Goal: Find specific page/section: Find specific page/section

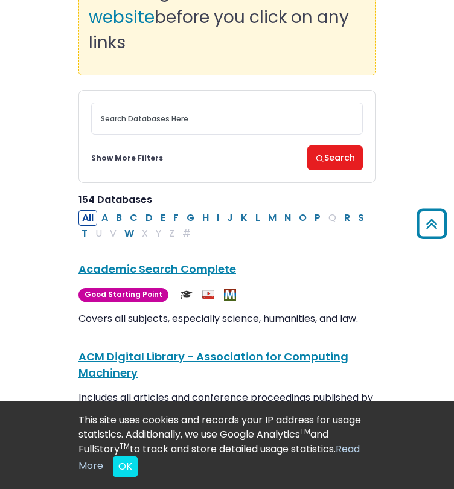
scroll to position [145, 0]
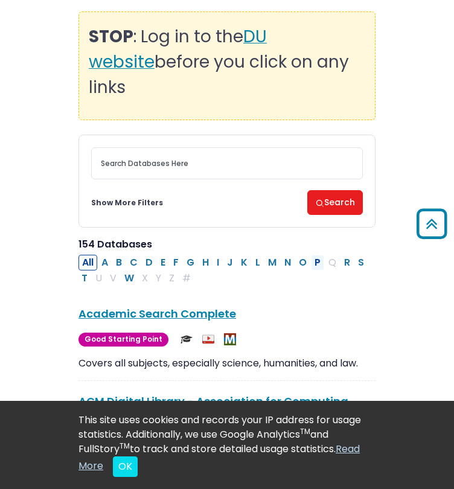
click at [315, 255] on button "P" at bounding box center [317, 263] width 13 height 16
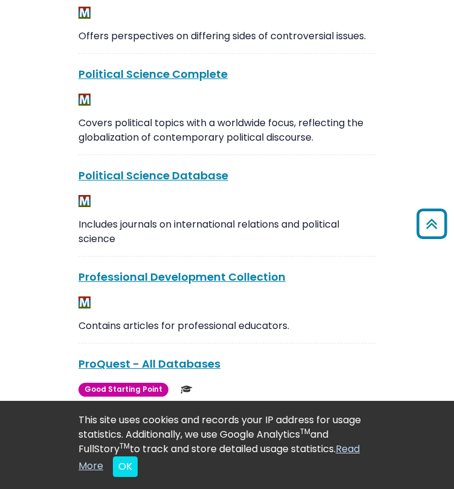
scroll to position [820, 0]
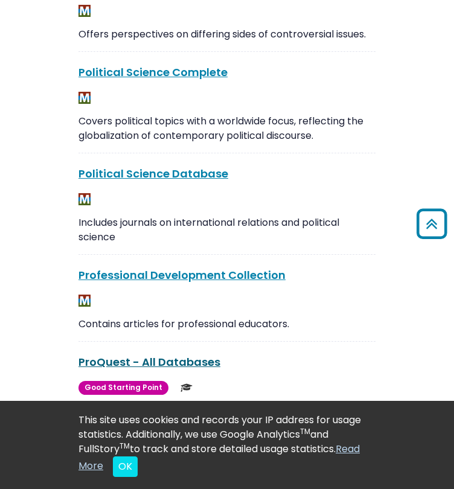
click at [136, 354] on link "ProQuest - All Databases This link opens in a new window" at bounding box center [149, 361] width 142 height 15
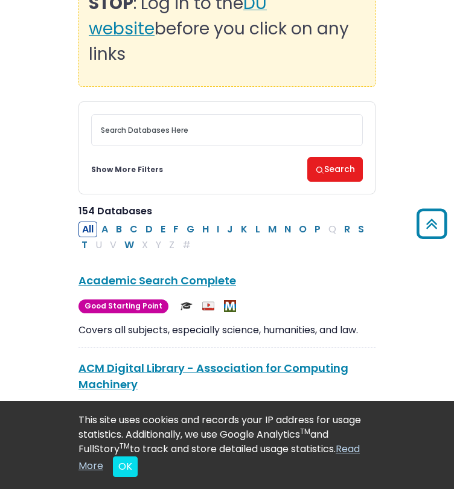
scroll to position [145, 0]
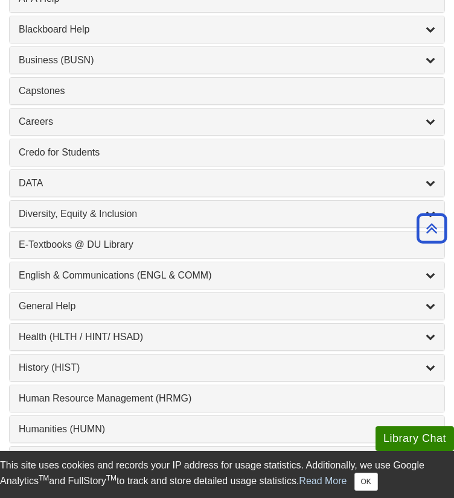
scroll to position [627, 0]
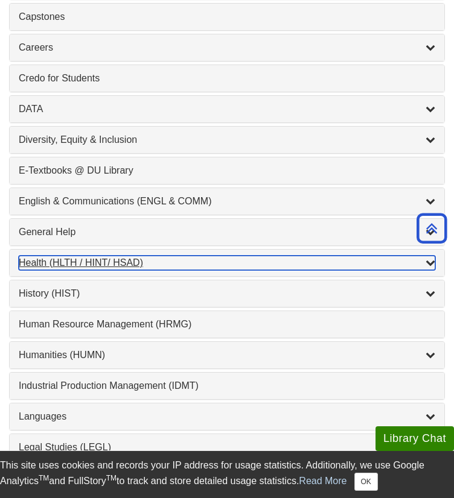
click at [101, 256] on div "Health (HLTH / HINT/ HSAD) , 12 guides" at bounding box center [227, 263] width 416 height 14
